Goal: Find specific page/section: Find specific page/section

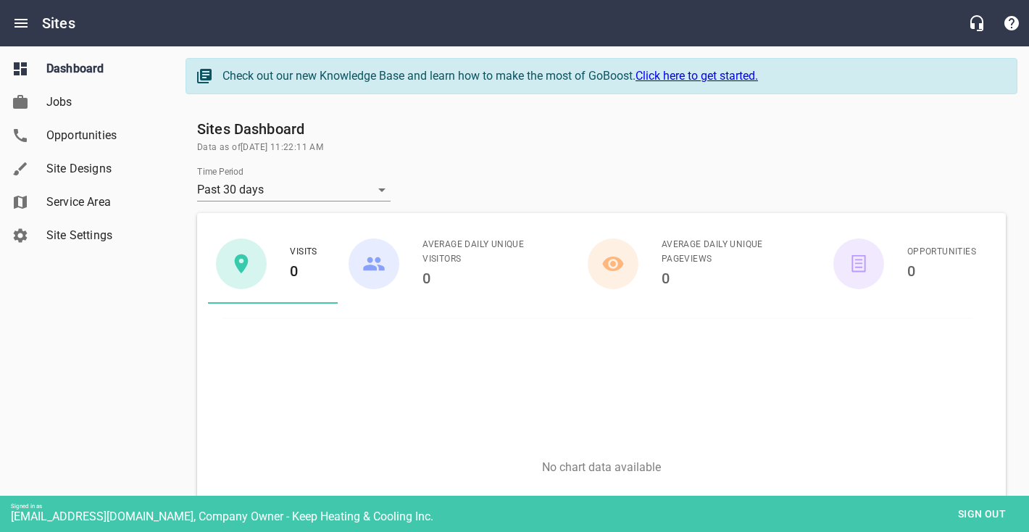
click at [124, 174] on span "Site Designs" at bounding box center [101, 168] width 110 height 17
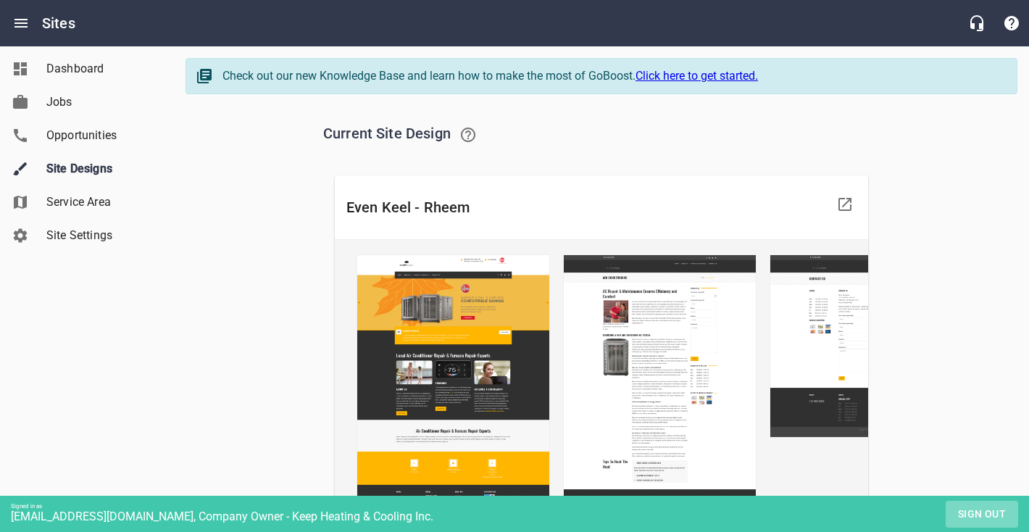
click at [979, 524] on button "Sign out" at bounding box center [981, 513] width 72 height 27
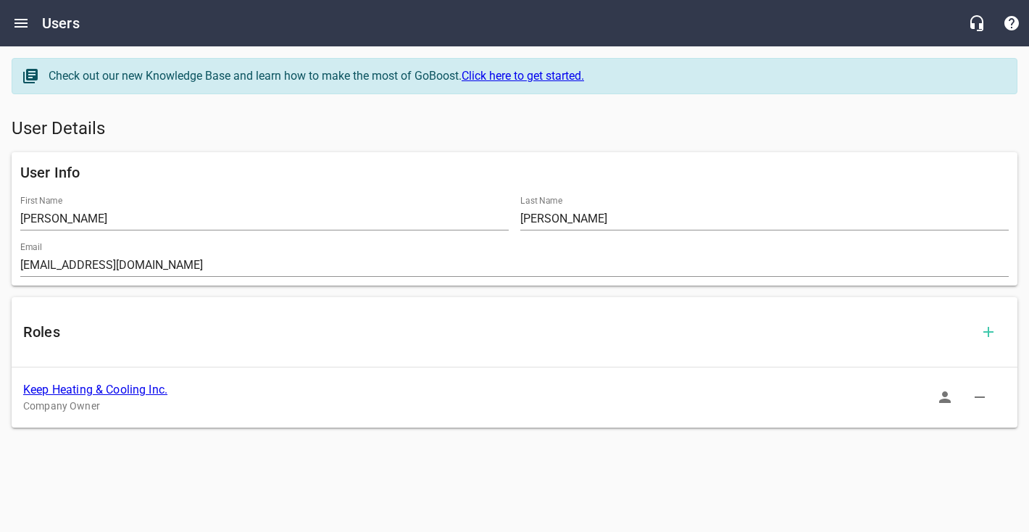
click at [75, 385] on link "Keep Heating & Cooling Inc." at bounding box center [95, 389] width 144 height 14
